Goal: Information Seeking & Learning: Learn about a topic

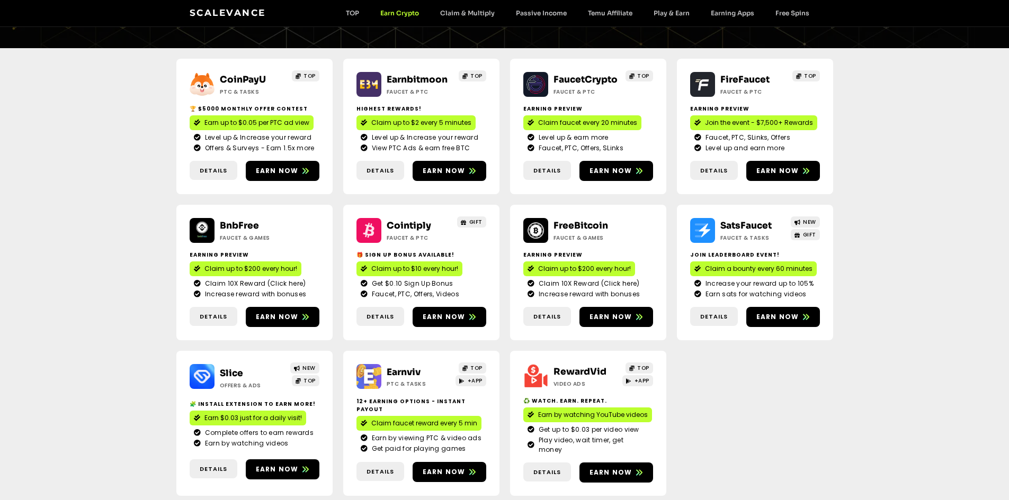
scroll to position [135, 0]
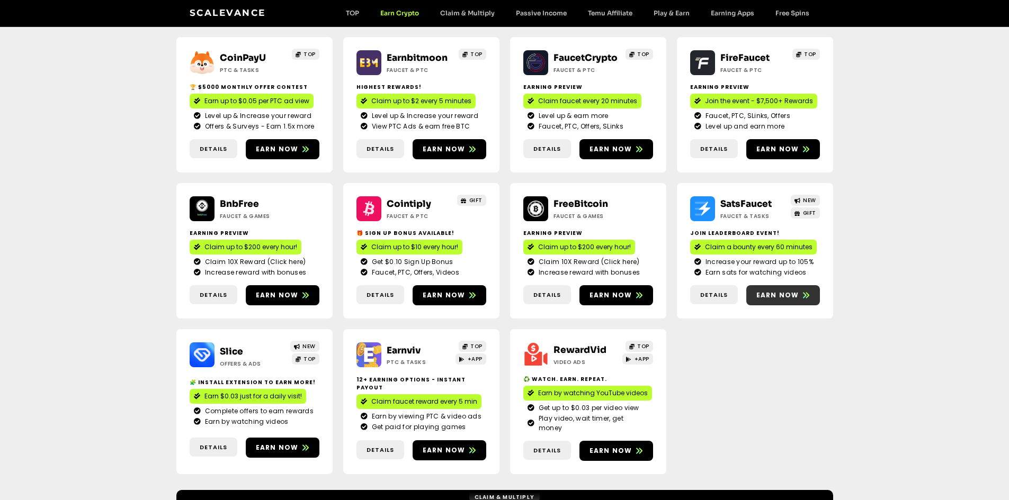
click at [775, 300] on span "Earn now" at bounding box center [777, 296] width 43 height 10
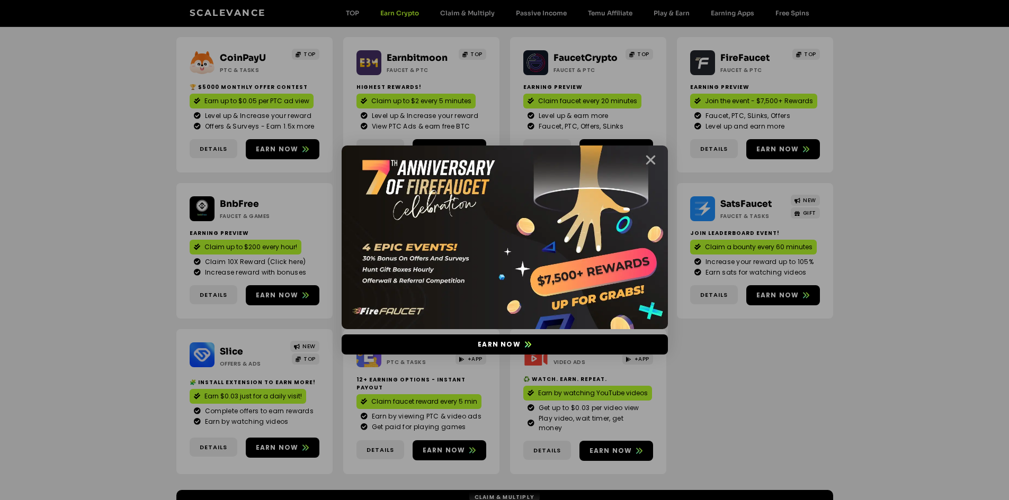
click at [645, 154] on icon "Close" at bounding box center [650, 160] width 13 height 13
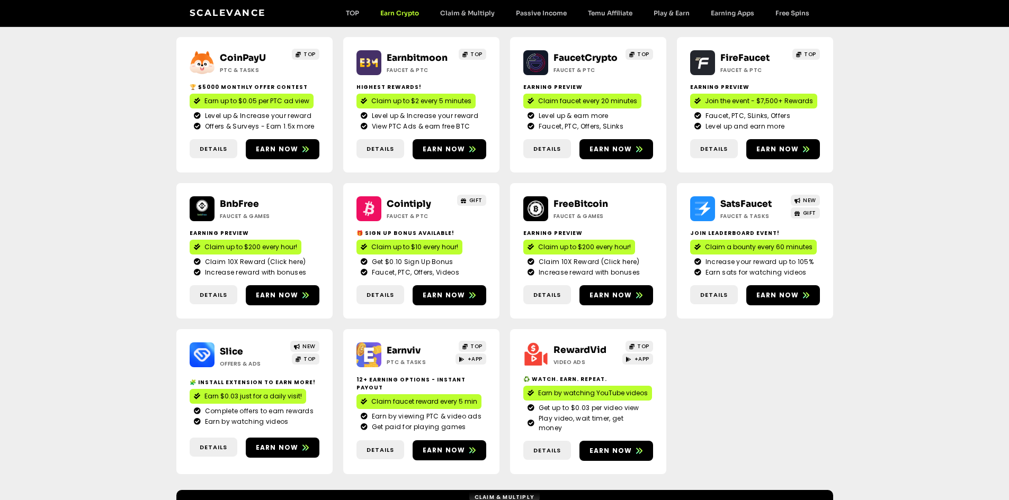
click at [844, 374] on div "CoinPayU ptc & Tasks TOP 🏆 $5000 Monthly Offer contest Earn up to $0.05 per PTC…" at bounding box center [504, 258] width 1009 height 464
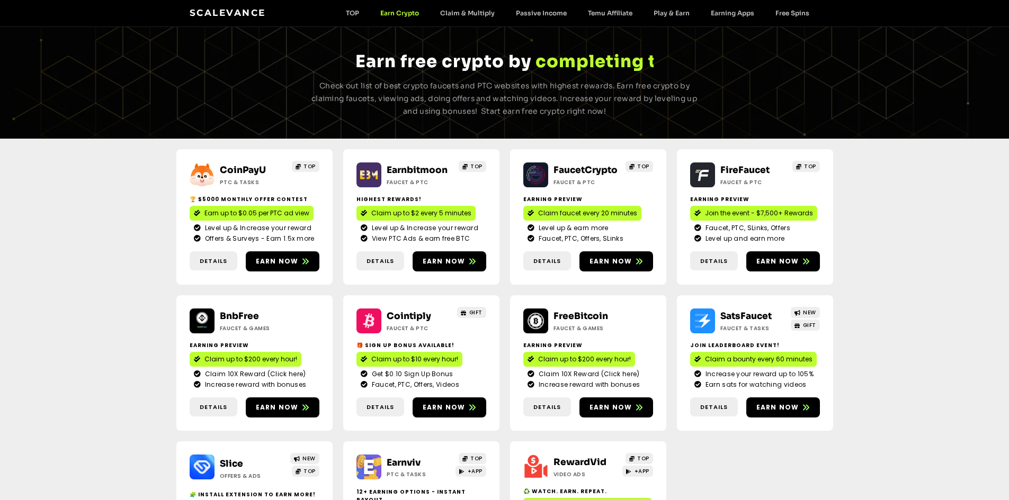
scroll to position [0, 0]
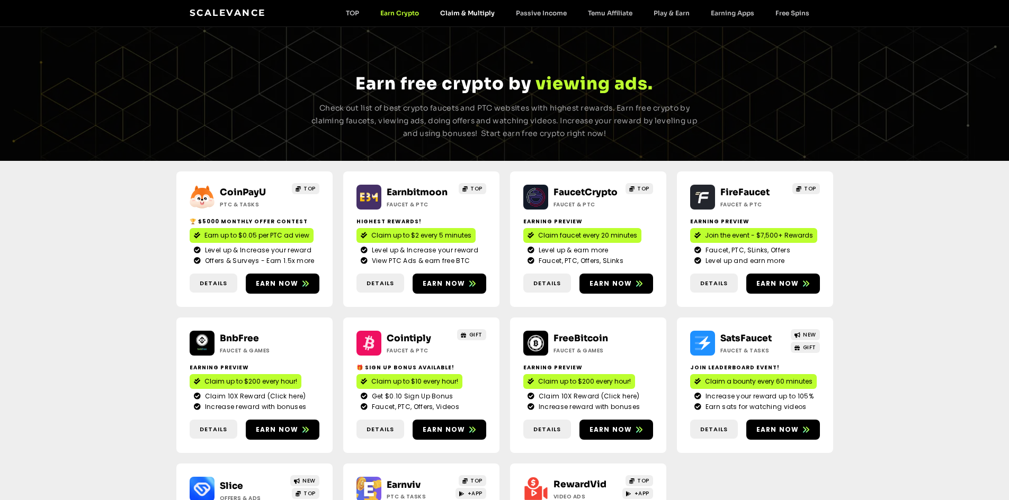
click at [479, 15] on link "Claim & Multiply" at bounding box center [467, 13] width 76 height 8
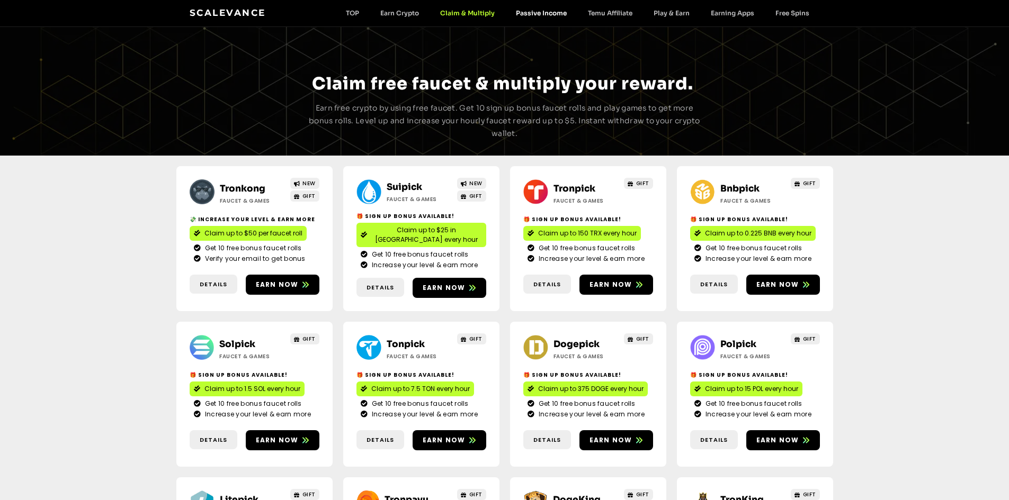
drag, startPoint x: 0, startPoint y: 0, endPoint x: 537, endPoint y: 12, distance: 537.1
click at [537, 12] on link "Passive Income" at bounding box center [541, 13] width 72 height 8
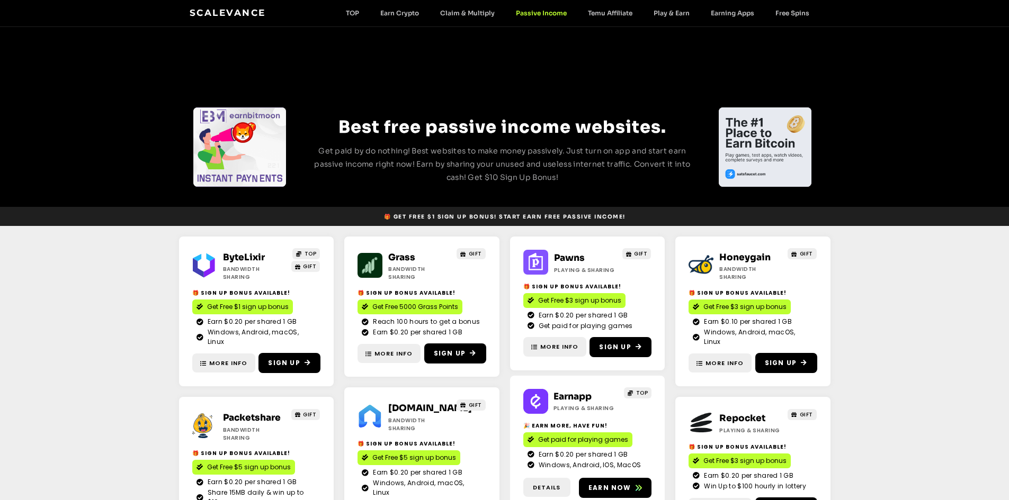
click at [77, 297] on section "ByteLixir Bandwidth Sharing TOP GIFT 🎁 Sign Up Bonus Available! Get Free $1 sig…" at bounding box center [504, 392] width 1009 height 332
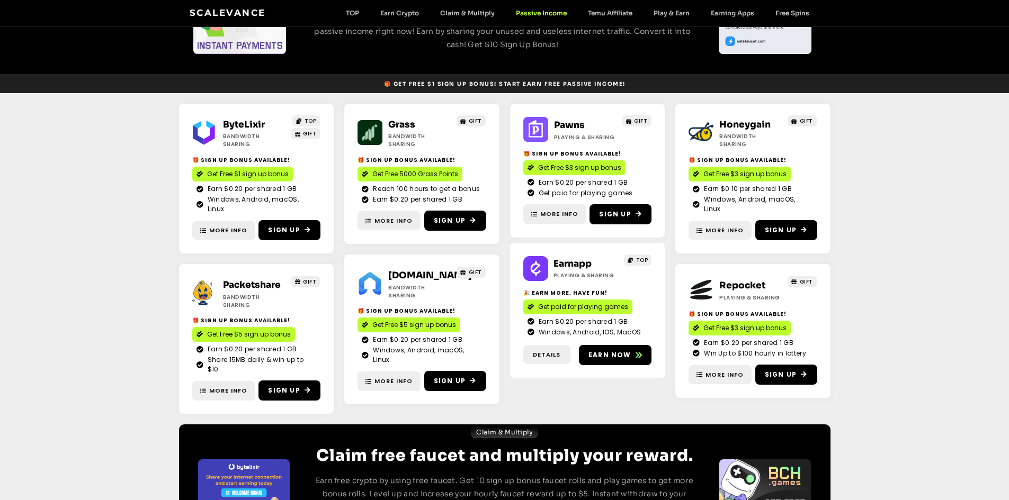
scroll to position [134, 0]
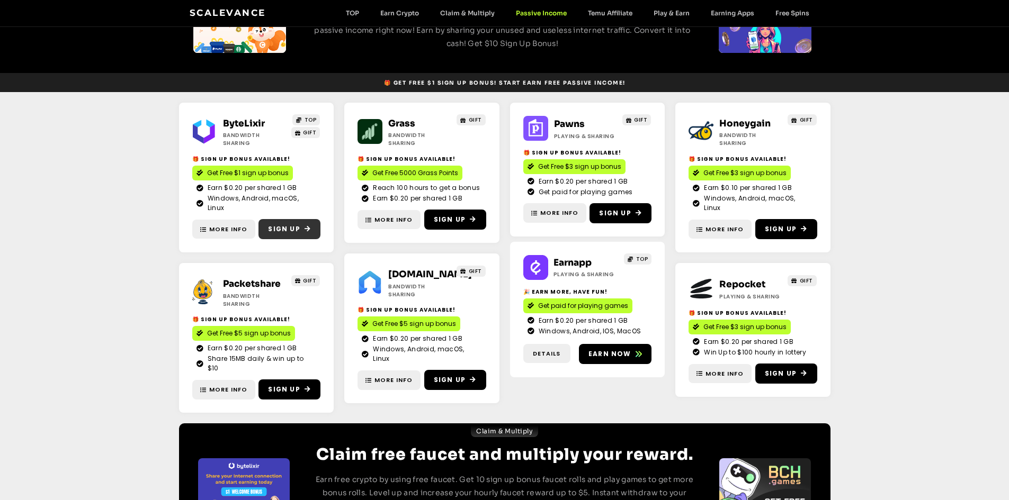
click at [296, 225] on span "Sign Up" at bounding box center [284, 230] width 32 height 10
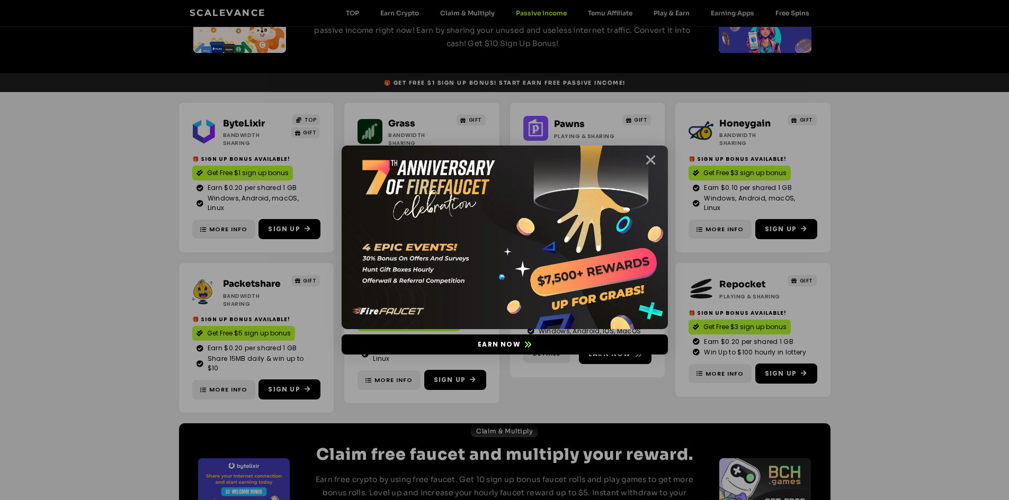
click at [653, 159] on icon "Close" at bounding box center [650, 160] width 13 height 13
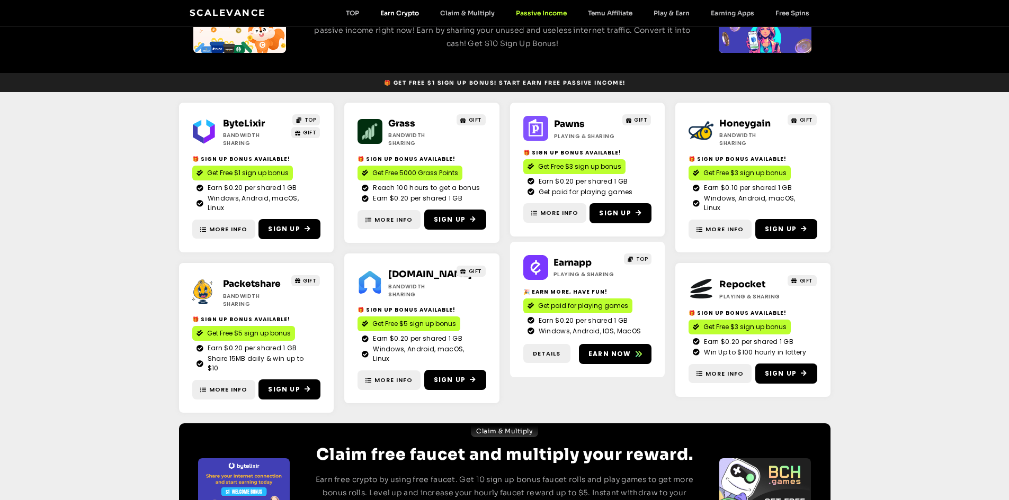
click at [398, 13] on link "Earn Crypto" at bounding box center [400, 13] width 60 height 8
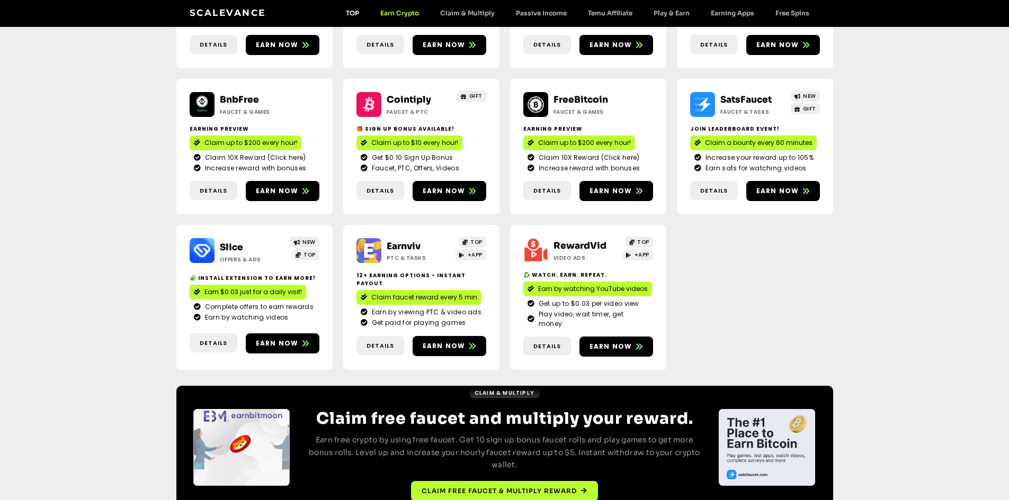
scroll to position [277, 0]
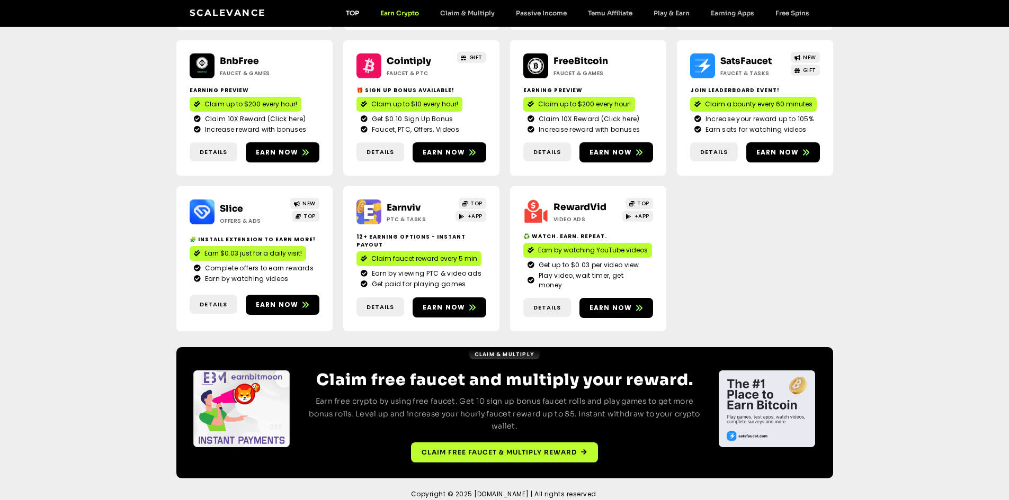
click at [344, 12] on link "TOP" at bounding box center [352, 13] width 34 height 8
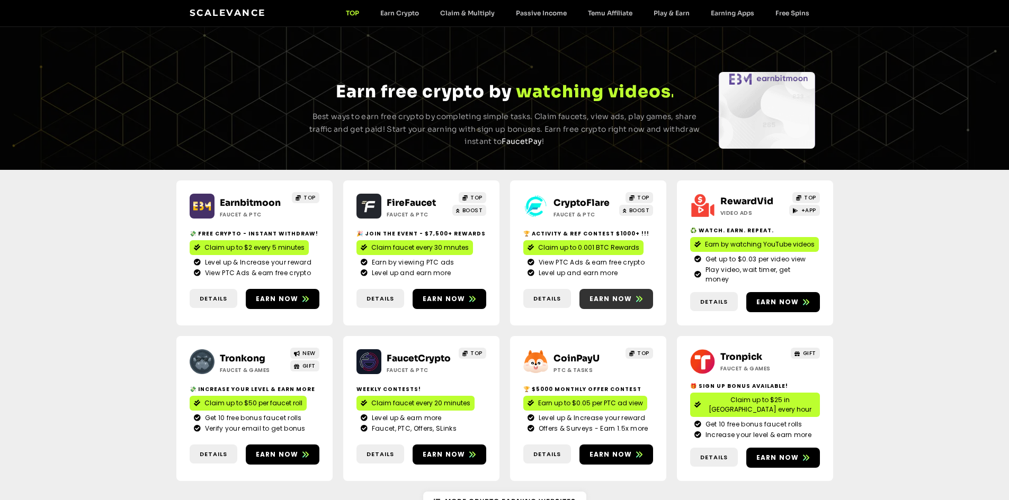
click at [611, 294] on span "Earn now" at bounding box center [610, 299] width 43 height 10
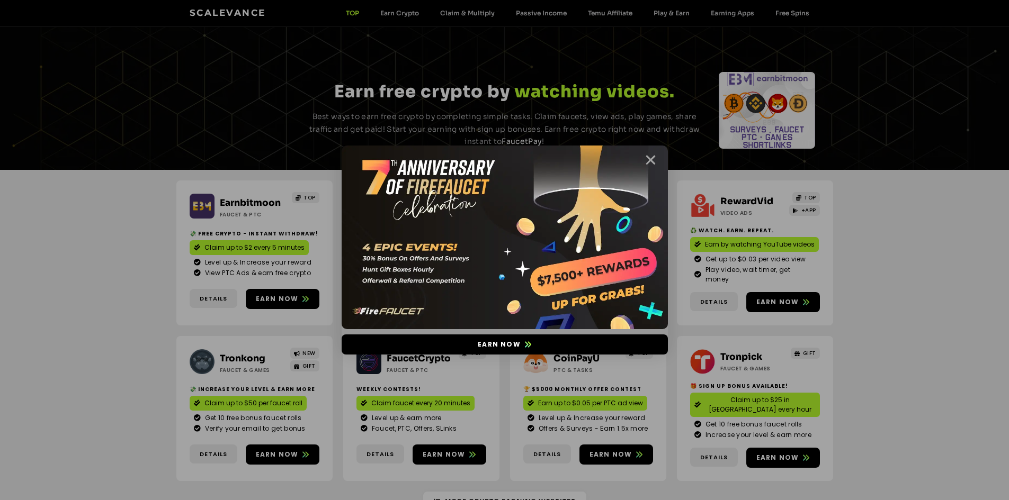
click at [651, 163] on icon "Close" at bounding box center [650, 160] width 13 height 13
